Goal: Task Accomplishment & Management: Manage account settings

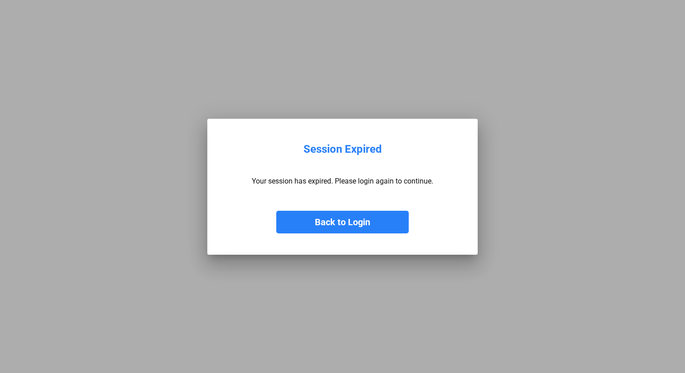
click at [353, 219] on button "Back to Login" at bounding box center [342, 222] width 132 height 23
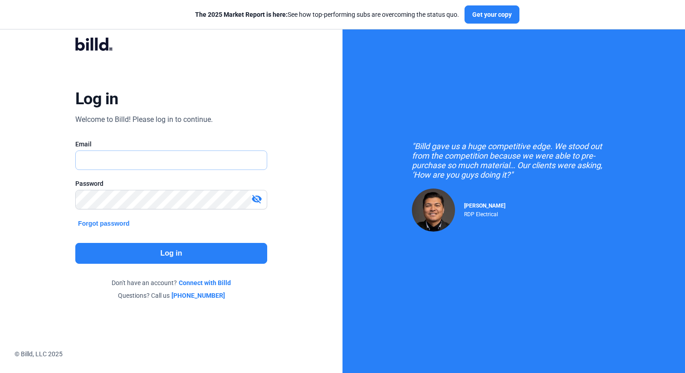
click at [196, 160] on input "text" at bounding box center [171, 160] width 191 height 19
click at [174, 161] on input "text" at bounding box center [166, 160] width 181 height 19
type input "lilyg@solarcoenergy.com"
click at [261, 205] on div "visibility_off" at bounding box center [258, 200] width 15 height 13
click at [198, 247] on button "Log in" at bounding box center [171, 253] width 192 height 21
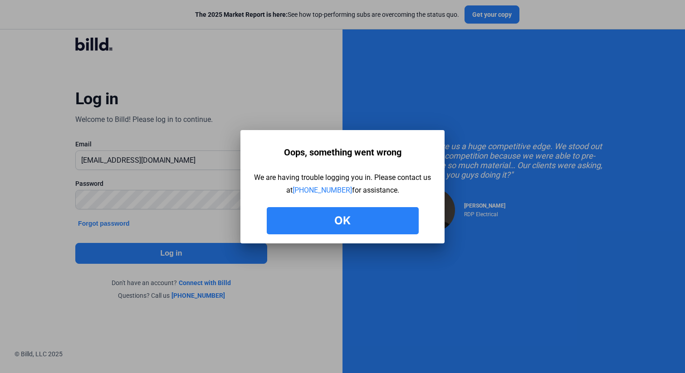
click at [347, 222] on button "Ok" at bounding box center [343, 220] width 152 height 27
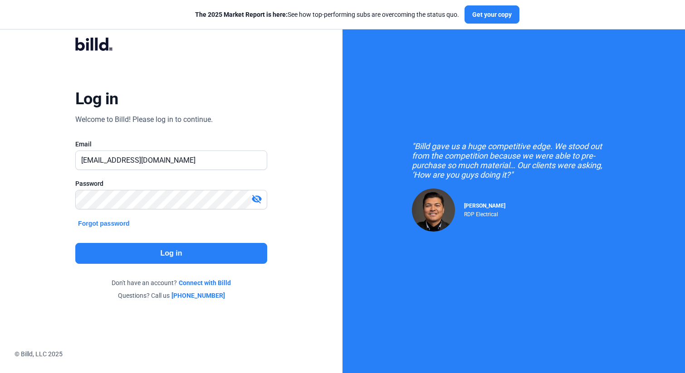
click at [125, 225] on button "Forgot password" at bounding box center [103, 224] width 57 height 10
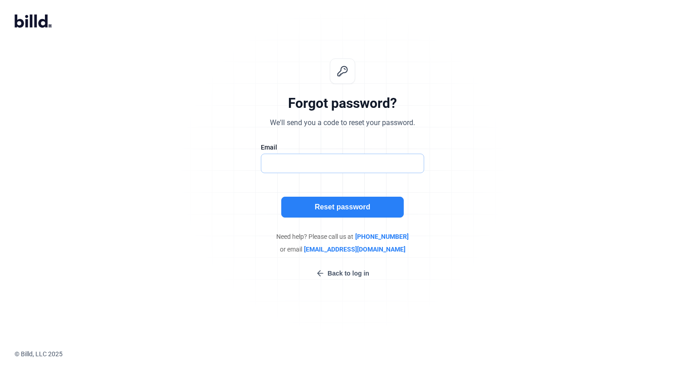
click at [330, 162] on input "text" at bounding box center [342, 163] width 162 height 19
type input "lilyg@solarcoenergy.com"
click at [356, 209] on button "Reset password" at bounding box center [342, 207] width 122 height 21
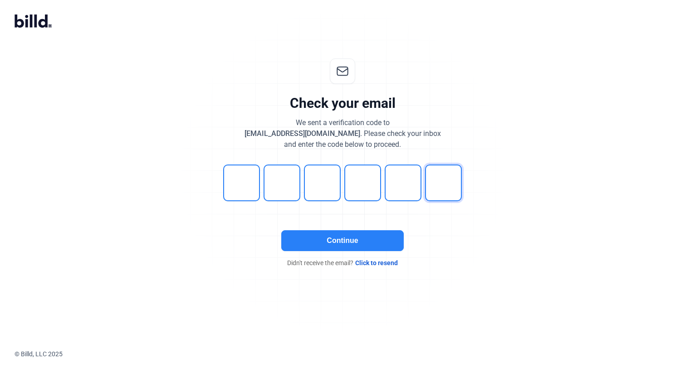
type input "2"
click at [331, 243] on button "Continue" at bounding box center [342, 240] width 122 height 21
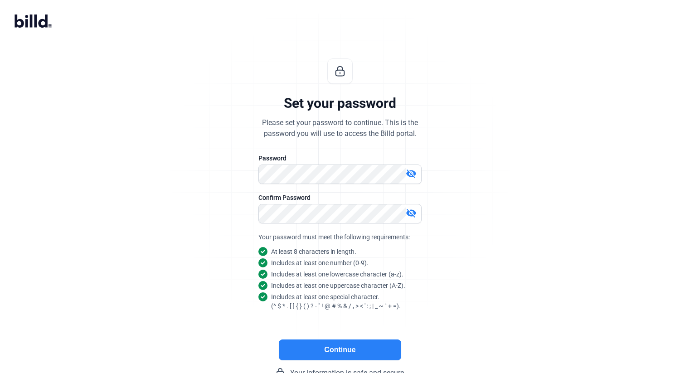
click at [413, 214] on mat-icon "visibility_off" at bounding box center [411, 213] width 11 height 11
click at [411, 172] on mat-icon "visibility_off" at bounding box center [411, 173] width 11 height 11
click at [345, 352] on button "Continue" at bounding box center [340, 350] width 122 height 21
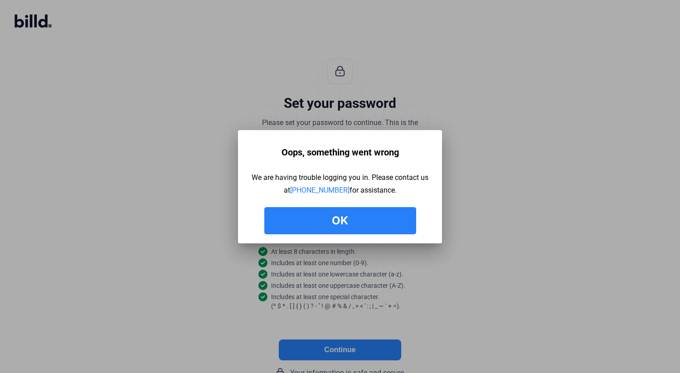
click at [337, 221] on button "Ok" at bounding box center [340, 220] width 152 height 27
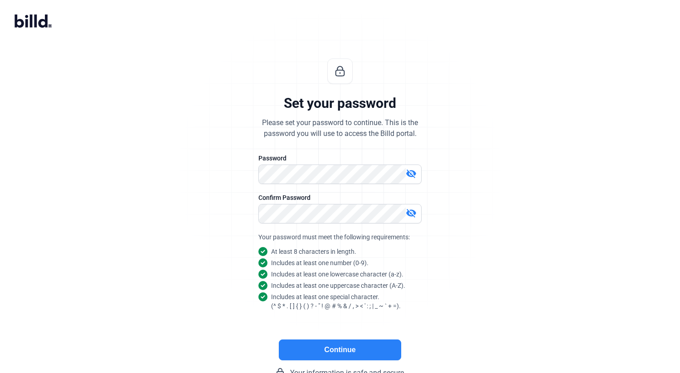
click at [351, 342] on button "Continue" at bounding box center [340, 350] width 122 height 21
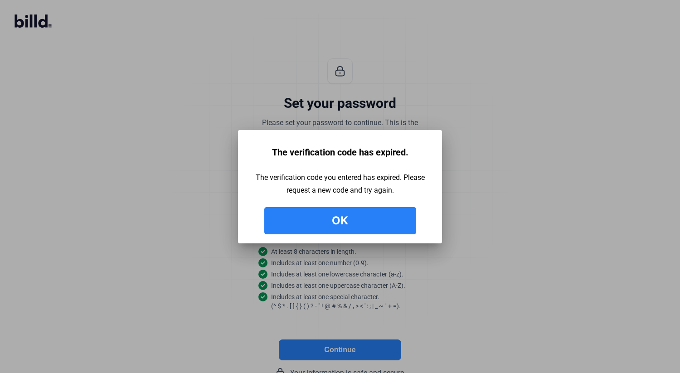
click at [346, 226] on button "Ok" at bounding box center [340, 220] width 152 height 27
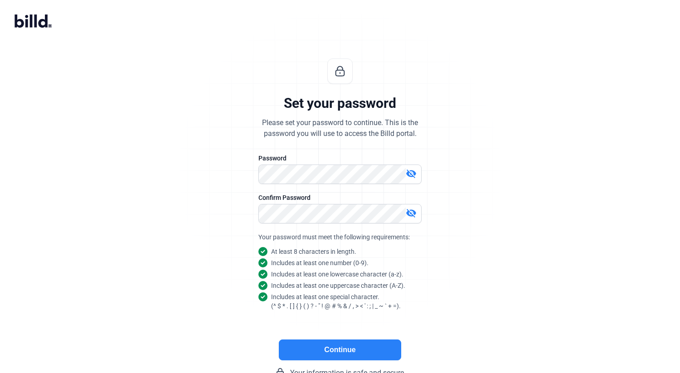
click at [349, 354] on button "Continue" at bounding box center [340, 350] width 122 height 21
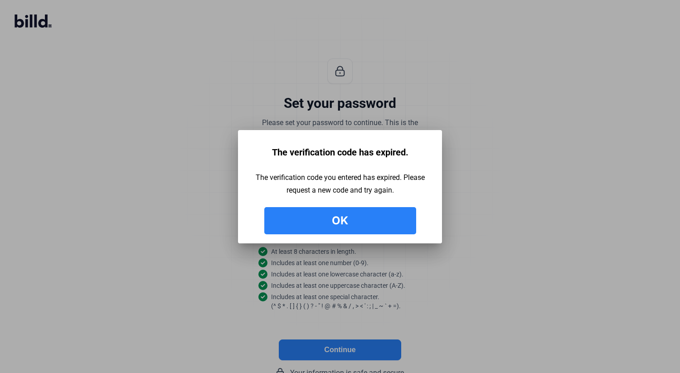
click at [349, 218] on button "Ok" at bounding box center [340, 220] width 152 height 27
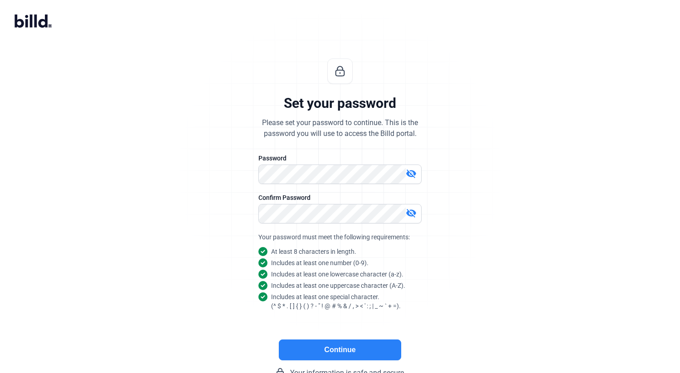
scroll to position [30, 0]
